Goal: Find specific page/section: Find specific page/section

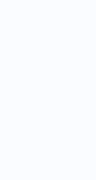
click at [40, 71] on div at bounding box center [48, 90] width 96 height 180
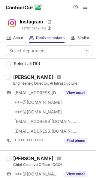
click at [55, 77] on div at bounding box center [59, 77] width 8 height 4
click at [57, 77] on span at bounding box center [59, 77] width 4 height 5
